Goal: Find specific page/section: Find specific page/section

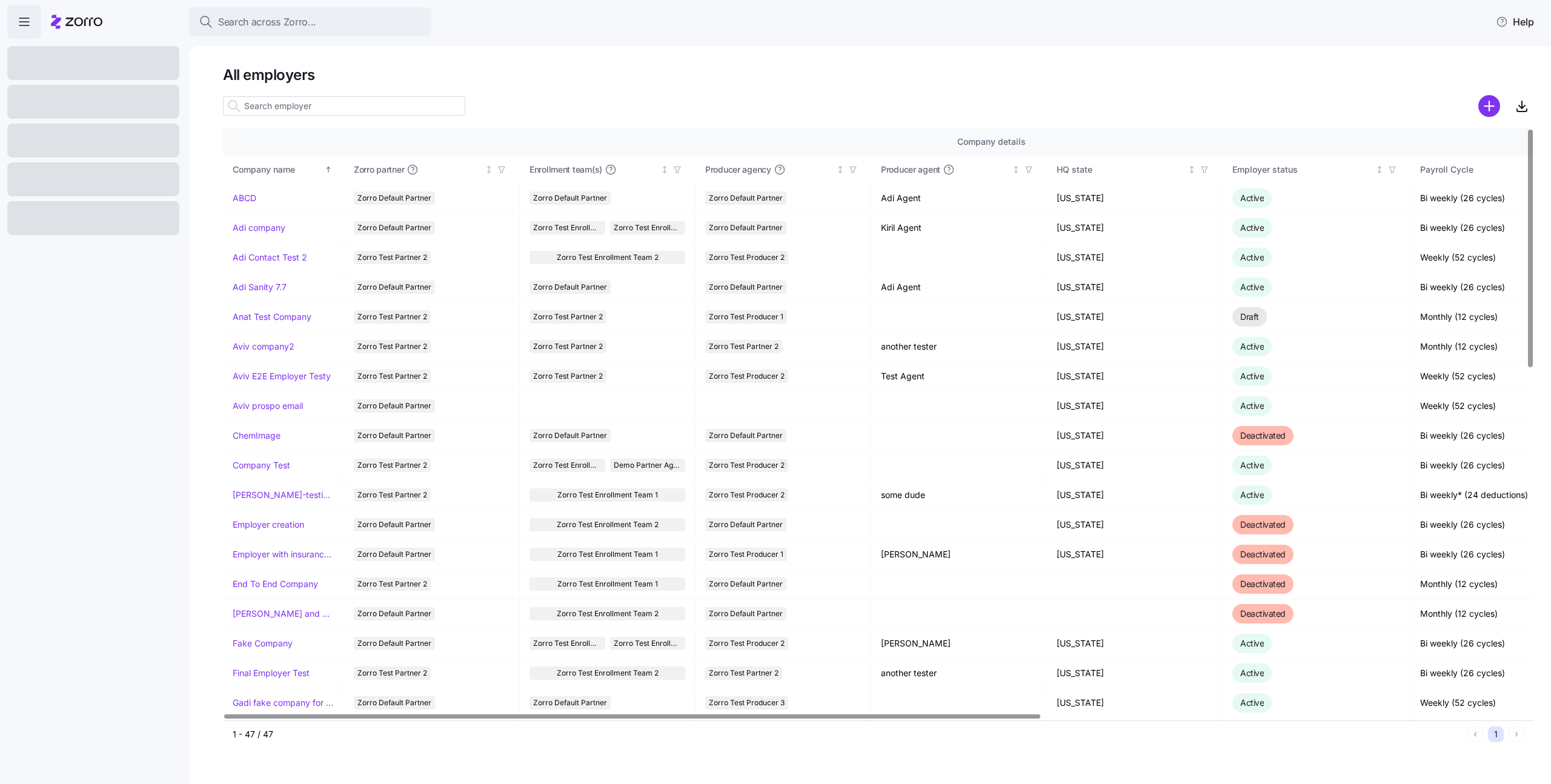
click at [760, 83] on h1 "All employers" at bounding box center [878, 75] width 1311 height 19
